Goal: Navigation & Orientation: Go to known website

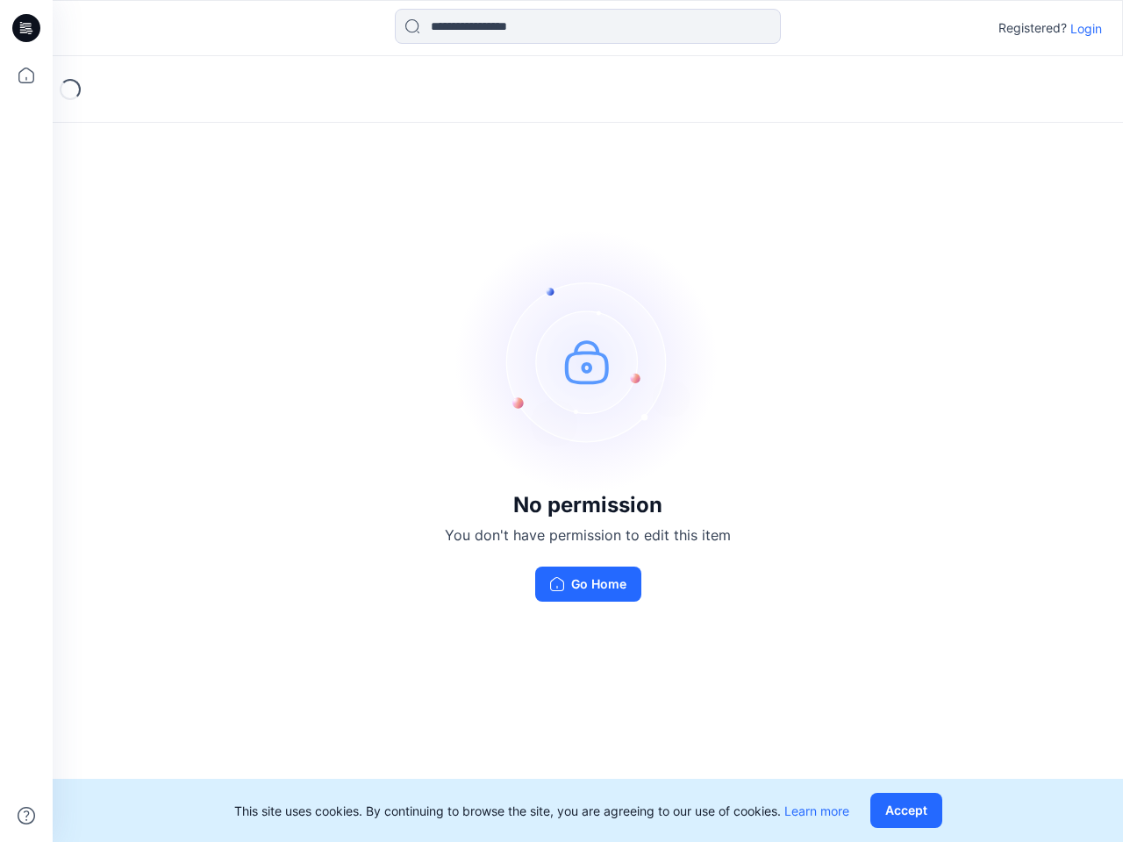
click at [561, 421] on img at bounding box center [587, 361] width 263 height 263
click at [27, 28] on icon at bounding box center [28, 28] width 7 height 1
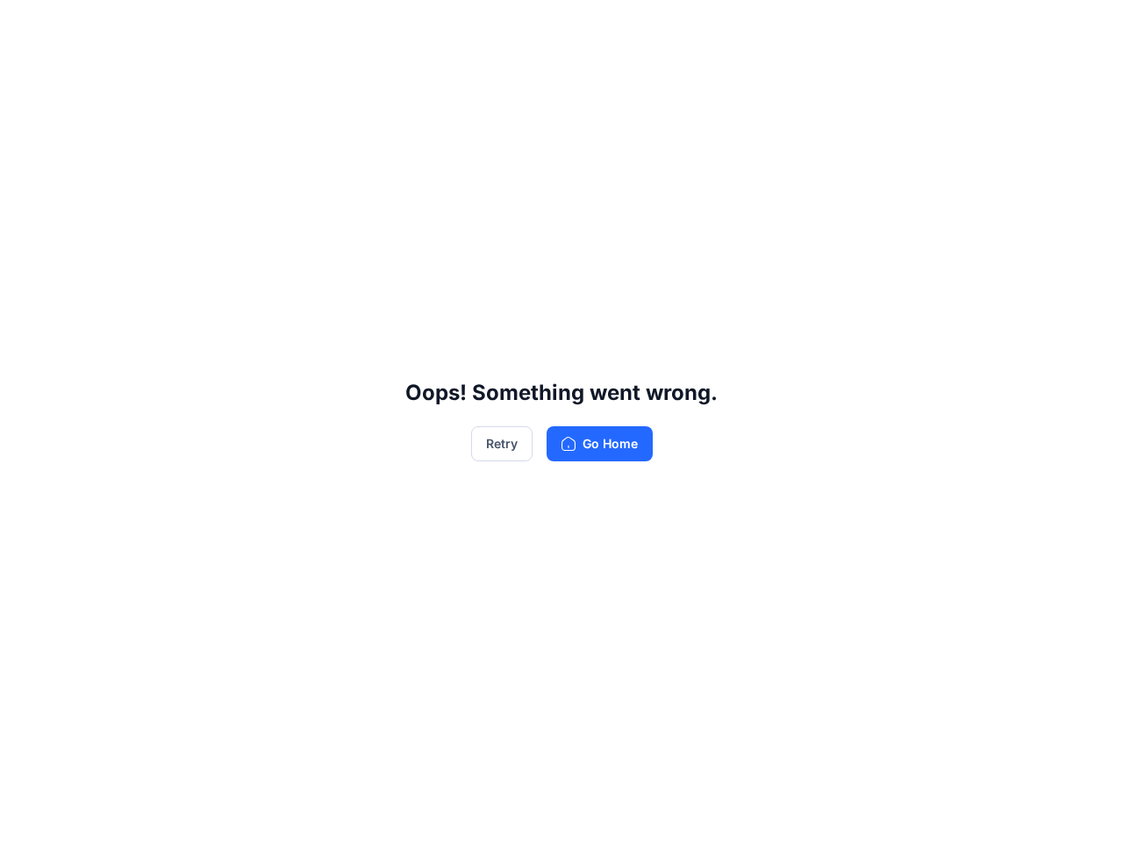
click at [26, 75] on div "Oops! Something went wrong. Retry Go Home" at bounding box center [561, 421] width 1123 height 842
click at [26, 816] on div "Oops! Something went wrong. Retry Go Home" at bounding box center [561, 421] width 1123 height 842
click at [588, 26] on div "Oops! Something went wrong. Retry Go Home" at bounding box center [561, 421] width 1123 height 842
click at [1086, 28] on div "Oops! Something went wrong. Retry Go Home" at bounding box center [561, 421] width 1123 height 842
click at [910, 810] on div "Oops! Something went wrong. Retry Go Home" at bounding box center [561, 421] width 1123 height 842
